Goal: Navigation & Orientation: Find specific page/section

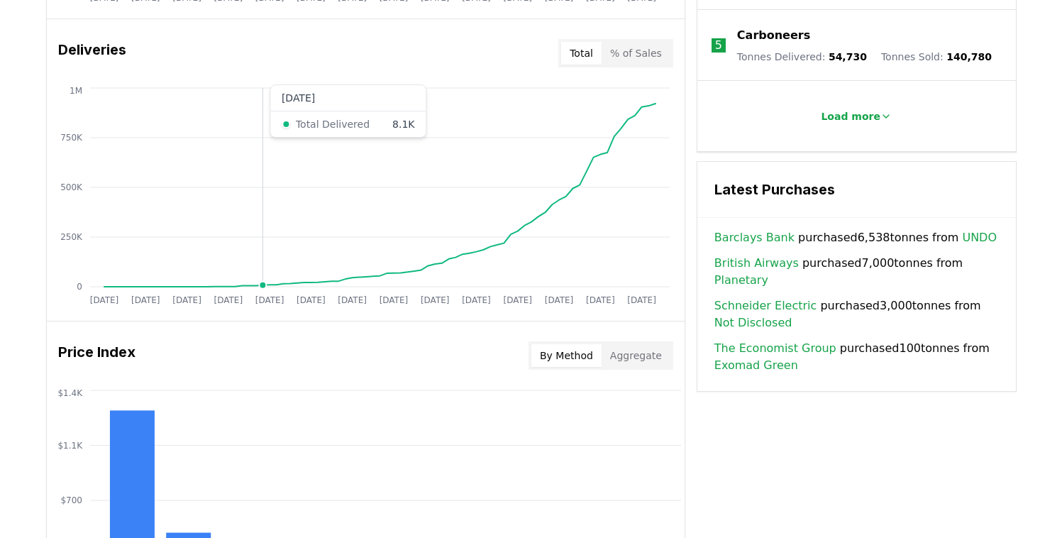
scroll to position [1306, 0]
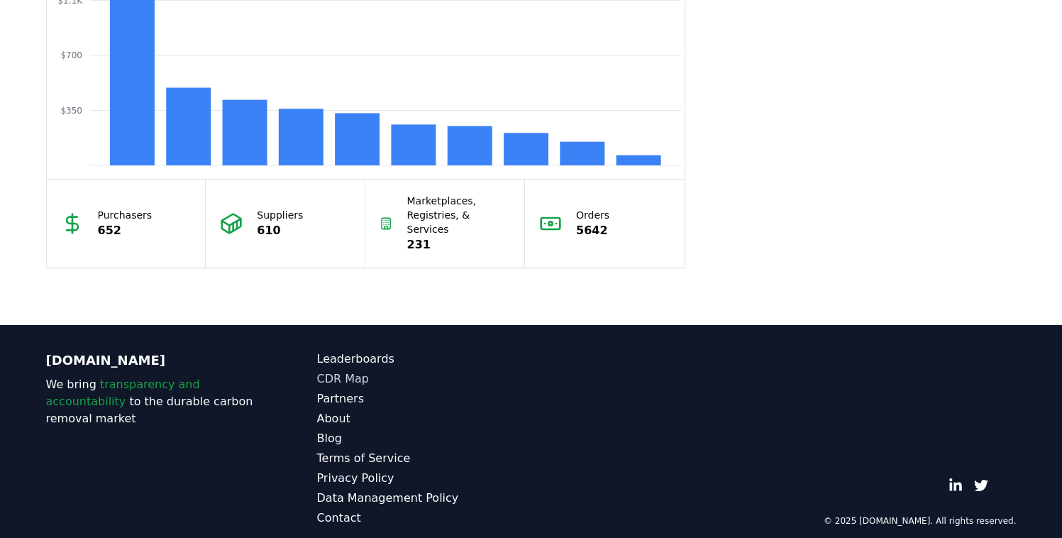
click at [345, 370] on link "CDR Map" at bounding box center [424, 378] width 214 height 17
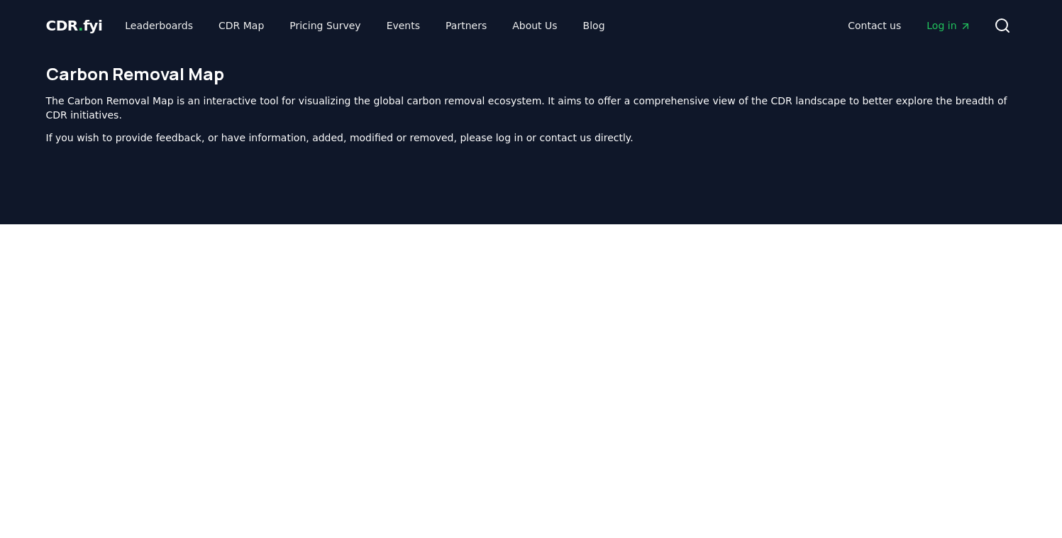
scroll to position [437, 0]
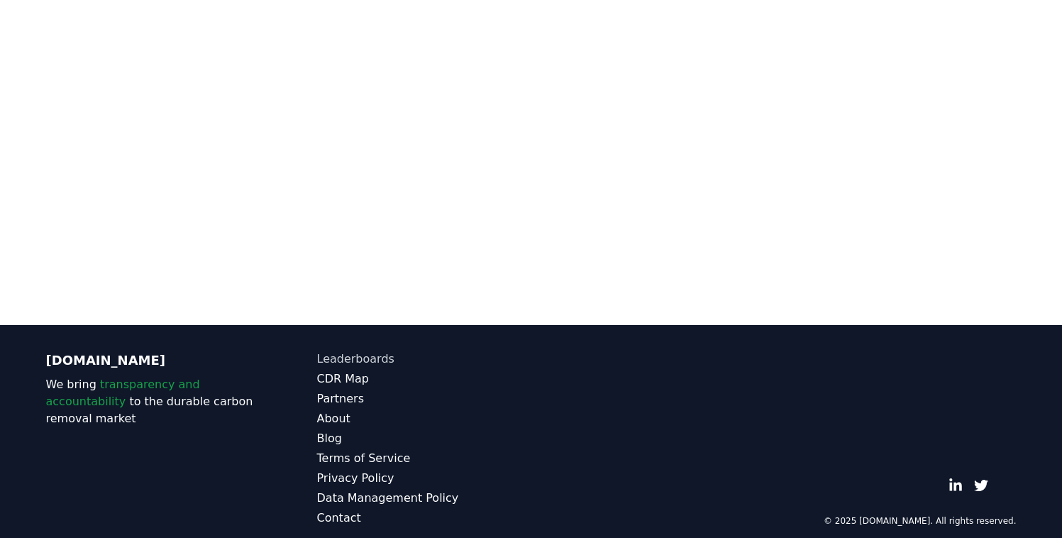
click at [355, 350] on link "Leaderboards" at bounding box center [424, 358] width 214 height 17
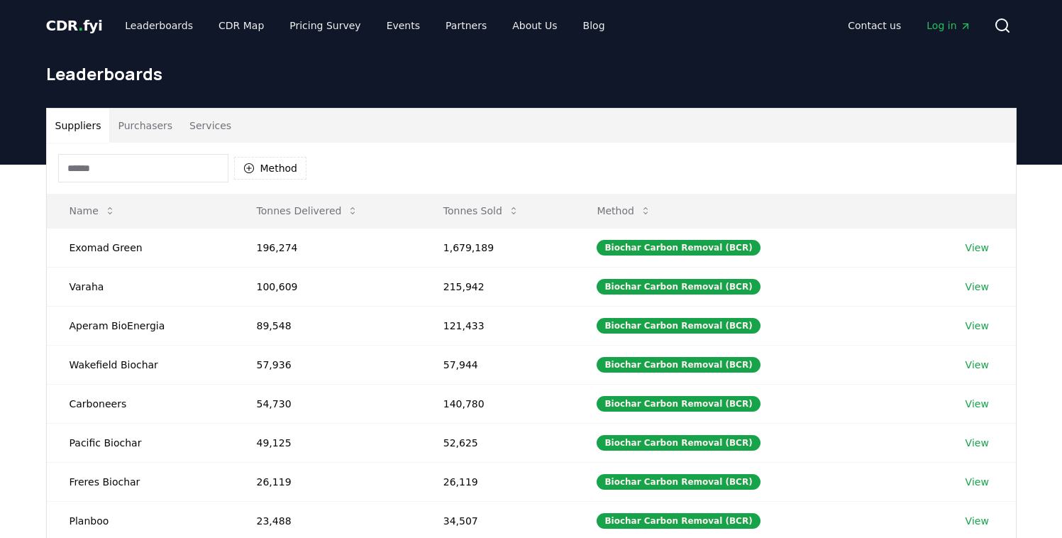
click at [153, 169] on input at bounding box center [143, 168] width 170 height 28
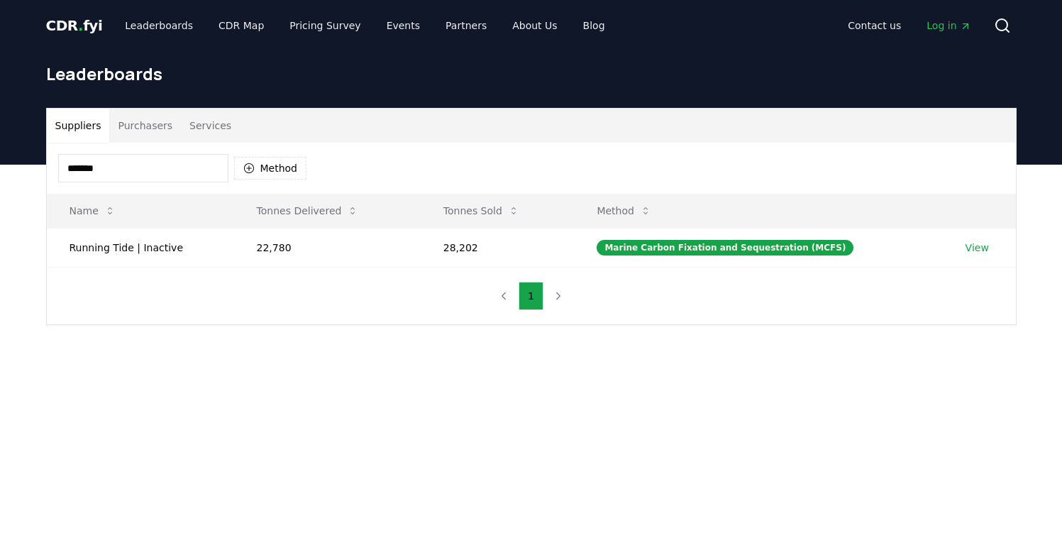
type input "*******"
